Goal: Navigation & Orientation: Go to known website

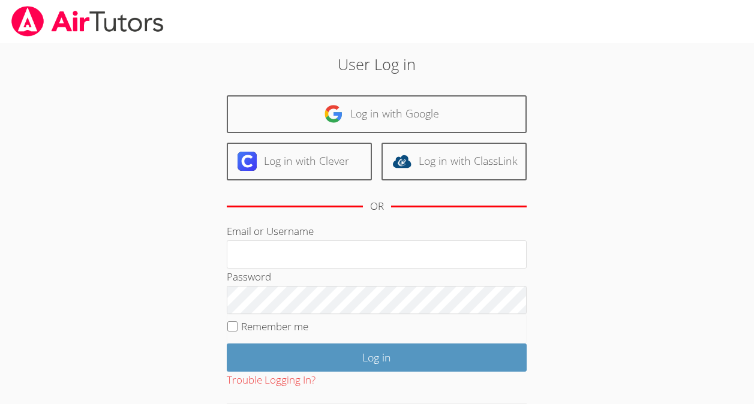
scroll to position [61, 0]
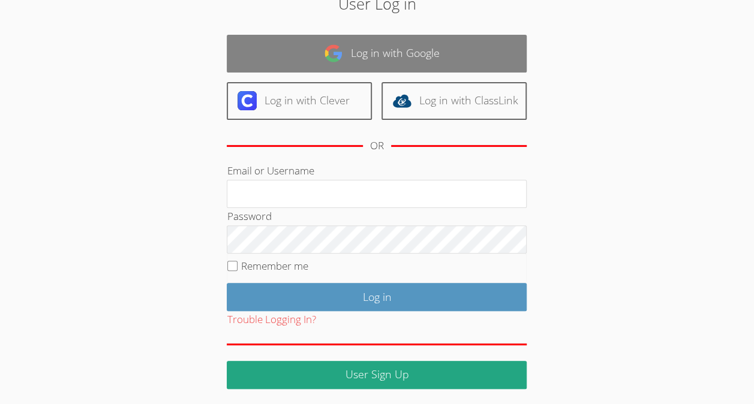
click at [281, 50] on link "Log in with Google" at bounding box center [377, 54] width 300 height 38
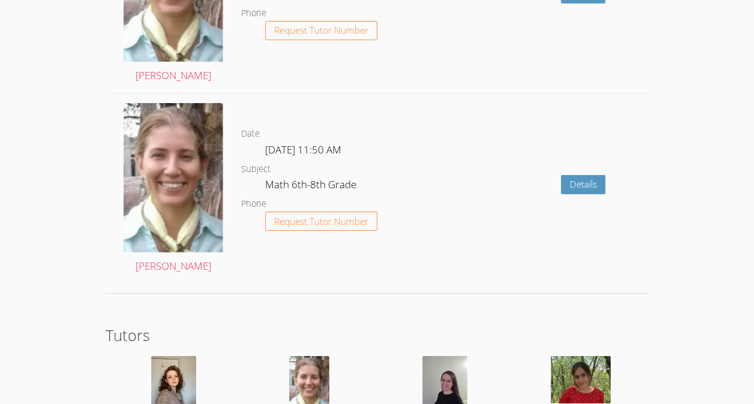
scroll to position [2147, 0]
